Goal: Task Accomplishment & Management: Manage account settings

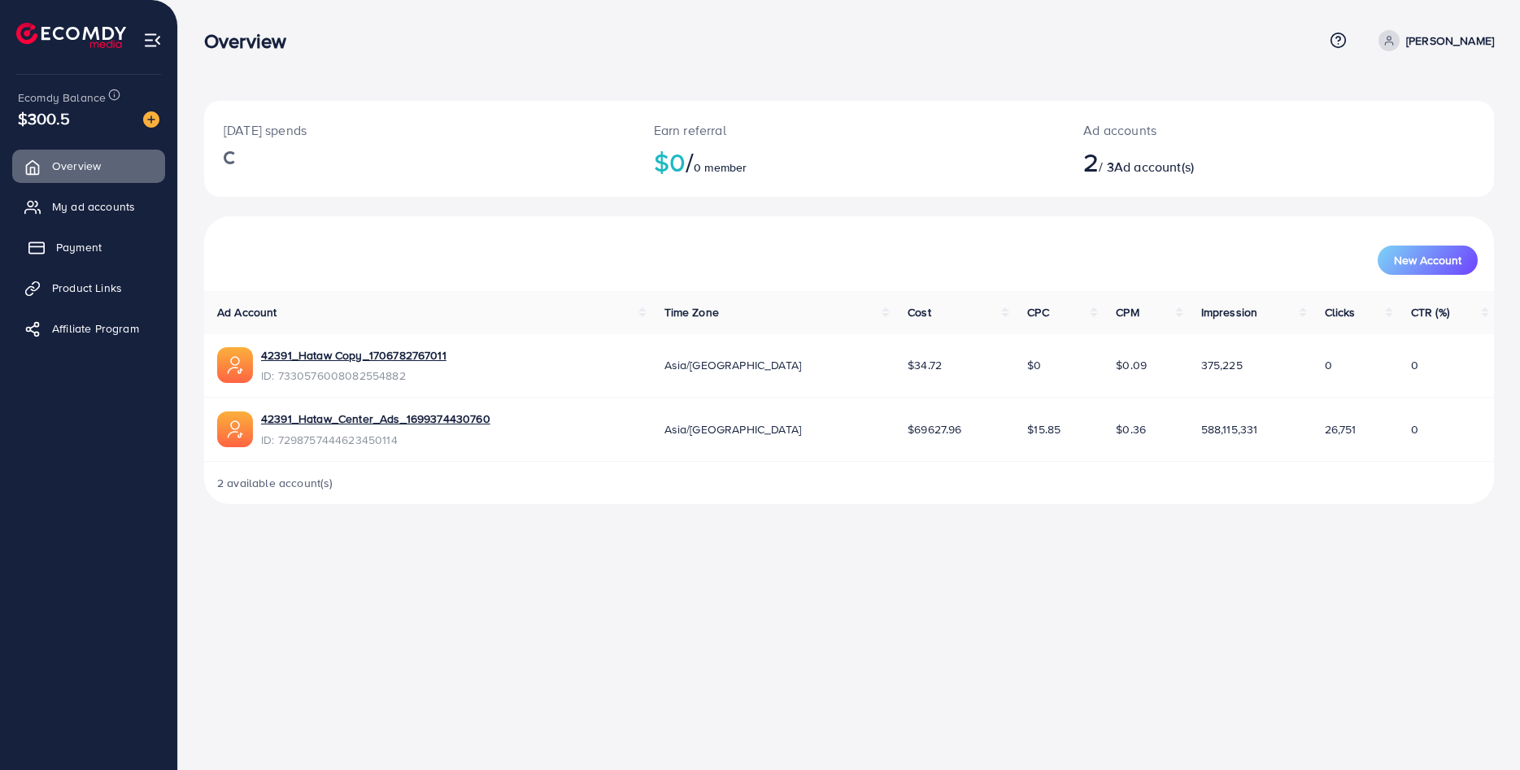
click at [97, 242] on span "Payment" at bounding box center [79, 247] width 46 height 16
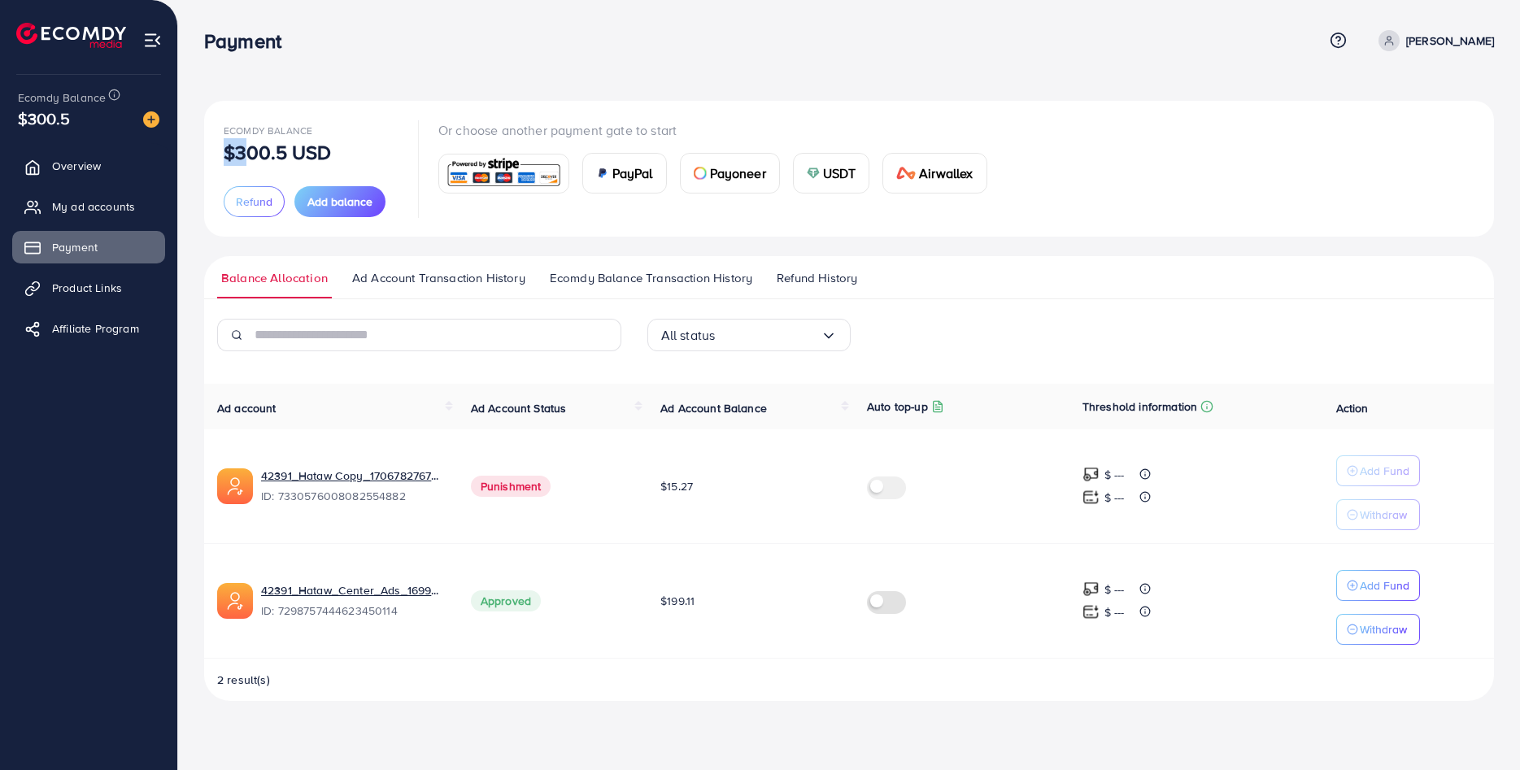
drag, startPoint x: 230, startPoint y: 158, endPoint x: 325, endPoint y: 138, distance: 96.4
click at [325, 138] on div "Ecomdy Balance $300.5 USD" at bounding box center [311, 140] width 175 height 41
click at [368, 125] on div "Ecomdy Balance $300.5 USD" at bounding box center [311, 140] width 175 height 41
drag, startPoint x: 361, startPoint y: 159, endPoint x: 234, endPoint y: 150, distance: 127.2
click at [234, 150] on div "Ecomdy Balance $300.5 USD" at bounding box center [311, 140] width 175 height 41
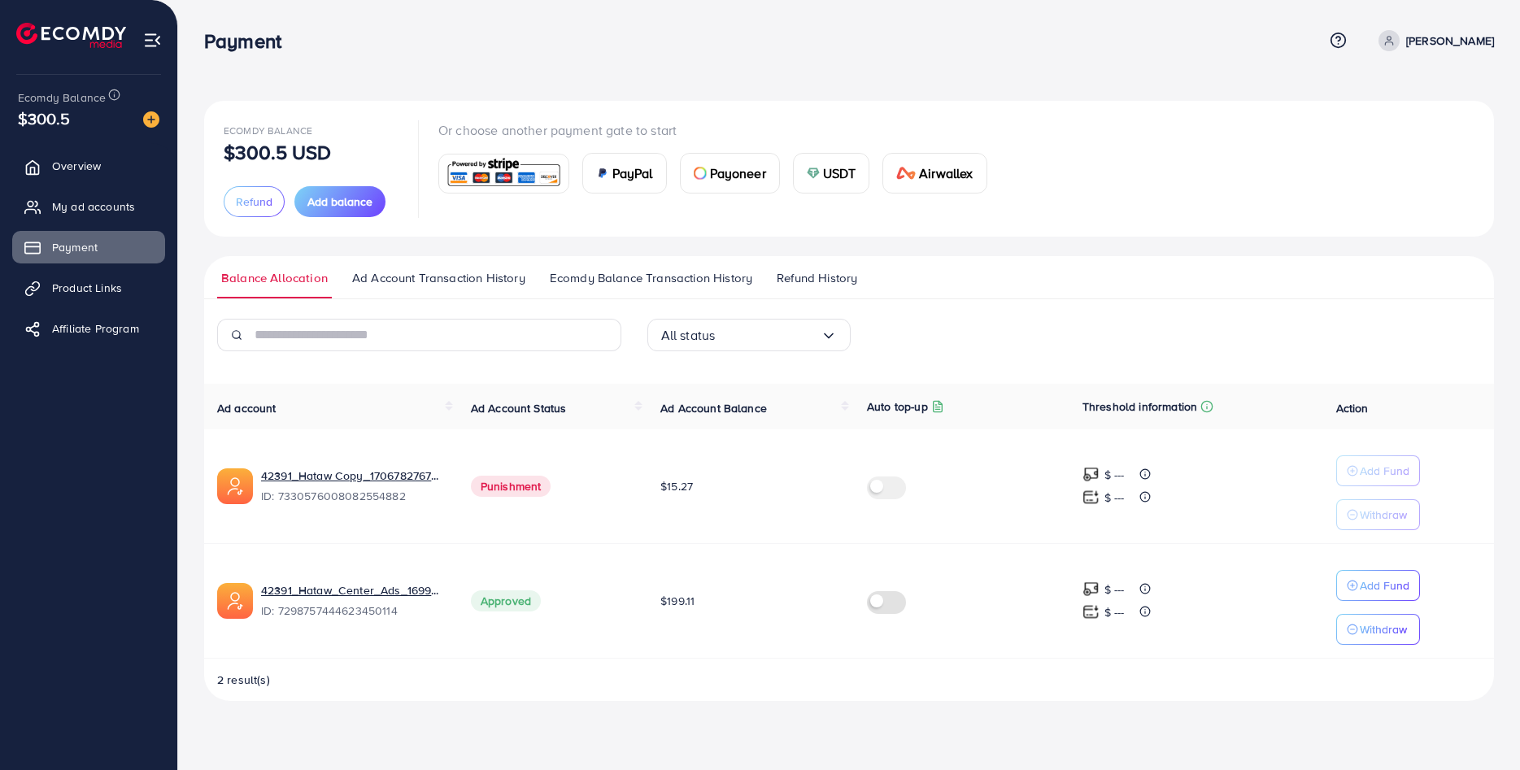
click at [411, 90] on div "Ecomdy Balance $300.5 USD Refund Add balance Or choose another payment gate to …" at bounding box center [849, 363] width 1342 height 727
drag, startPoint x: 338, startPoint y: 155, endPoint x: 227, endPoint y: 155, distance: 111.4
click at [227, 155] on div "Ecomdy Balance $300.5 USD" at bounding box center [311, 140] width 175 height 41
click at [1071, 213] on div "Ecomdy Balance $300.5 USD Refund Add balance Or choose another payment gate to …" at bounding box center [849, 168] width 1251 height 97
